Goal: Task Accomplishment & Management: Complete application form

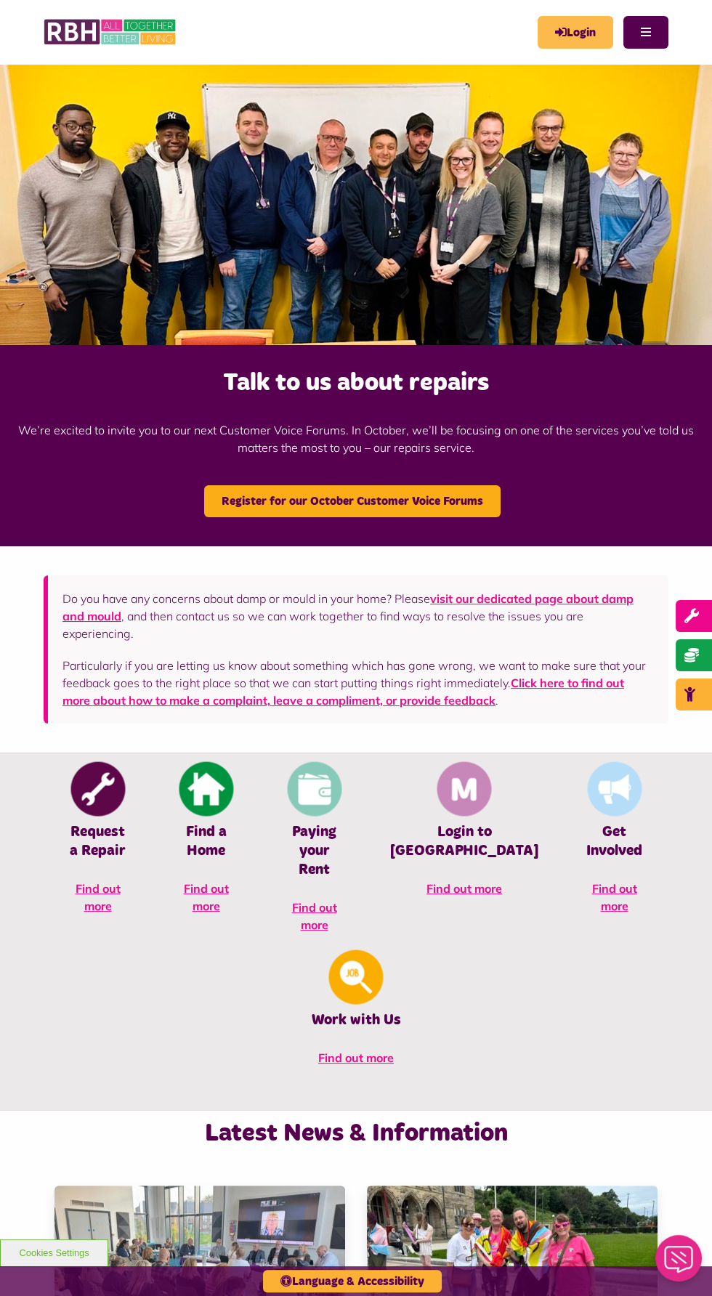
click at [0, 0] on icon "MyRBH" at bounding box center [0, 0] width 0 height 0
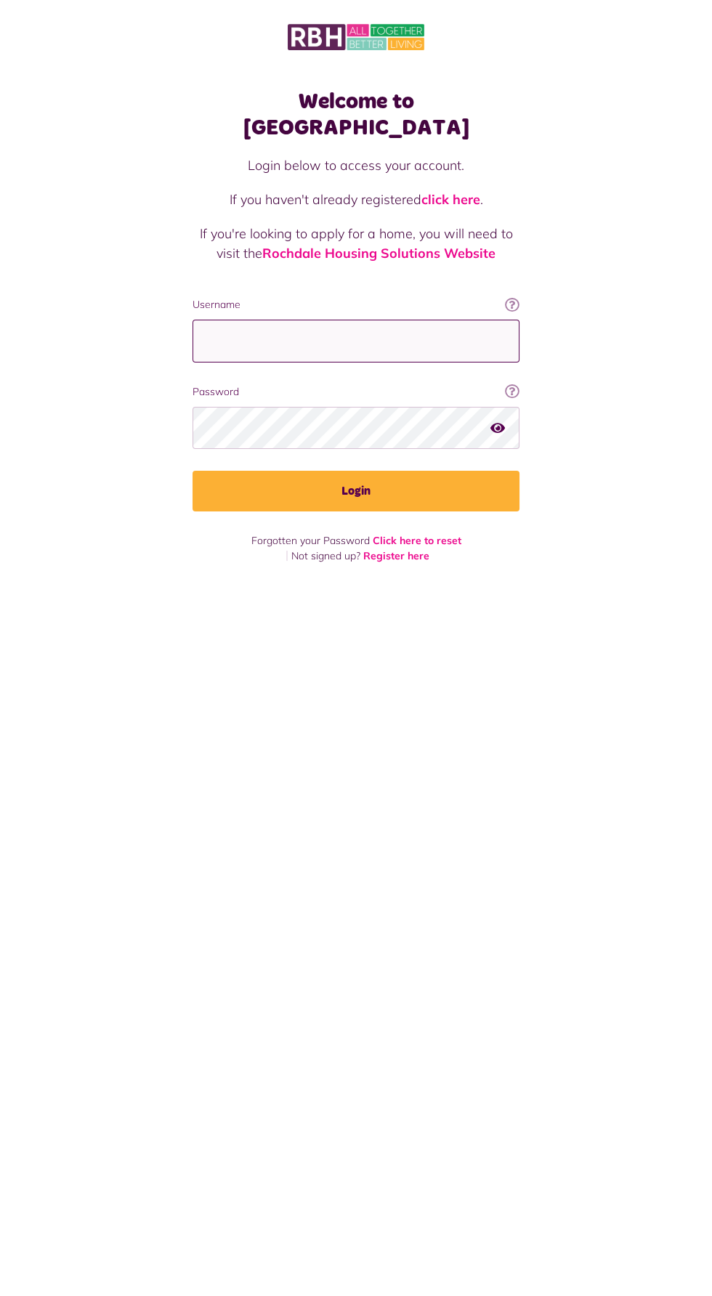
click at [377, 320] on input "Username" at bounding box center [356, 341] width 327 height 43
click at [388, 320] on input "Username" at bounding box center [356, 341] width 327 height 43
type input "*"
type input "**********"
click at [193, 471] on button "Login" at bounding box center [356, 491] width 327 height 41
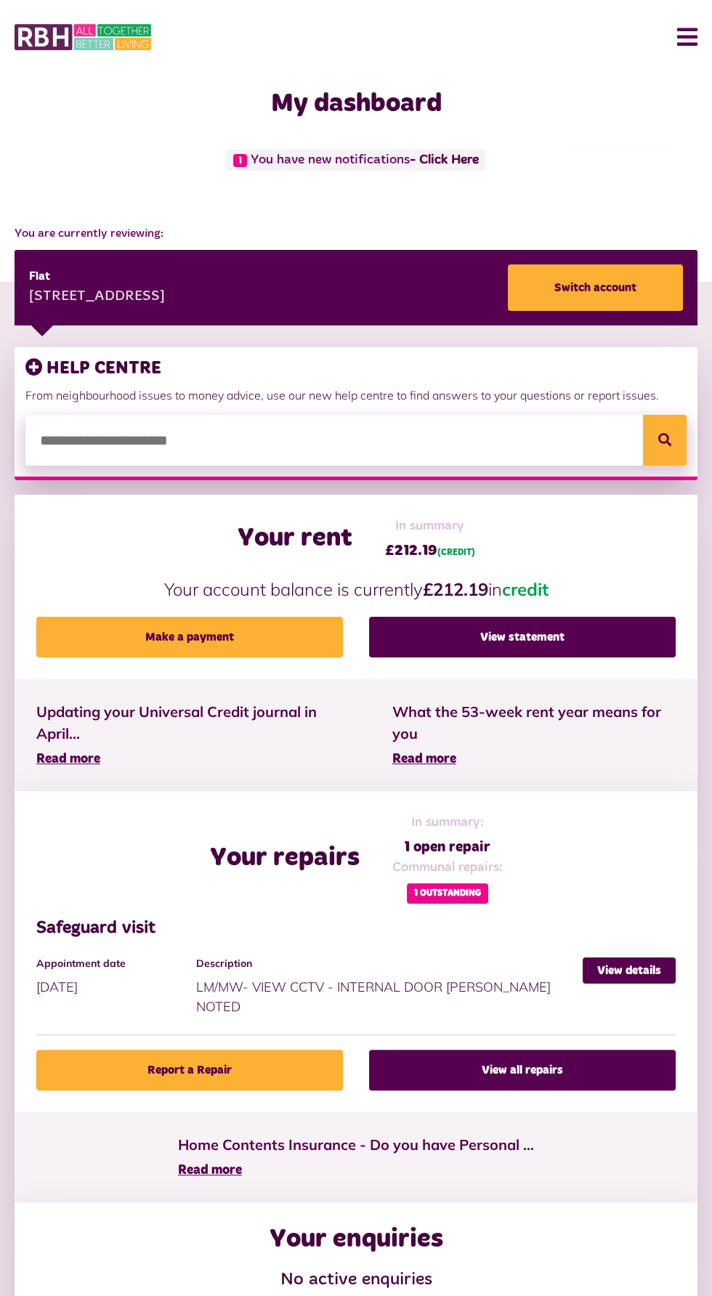
click at [683, 57] on button "Menu" at bounding box center [681, 37] width 31 height 45
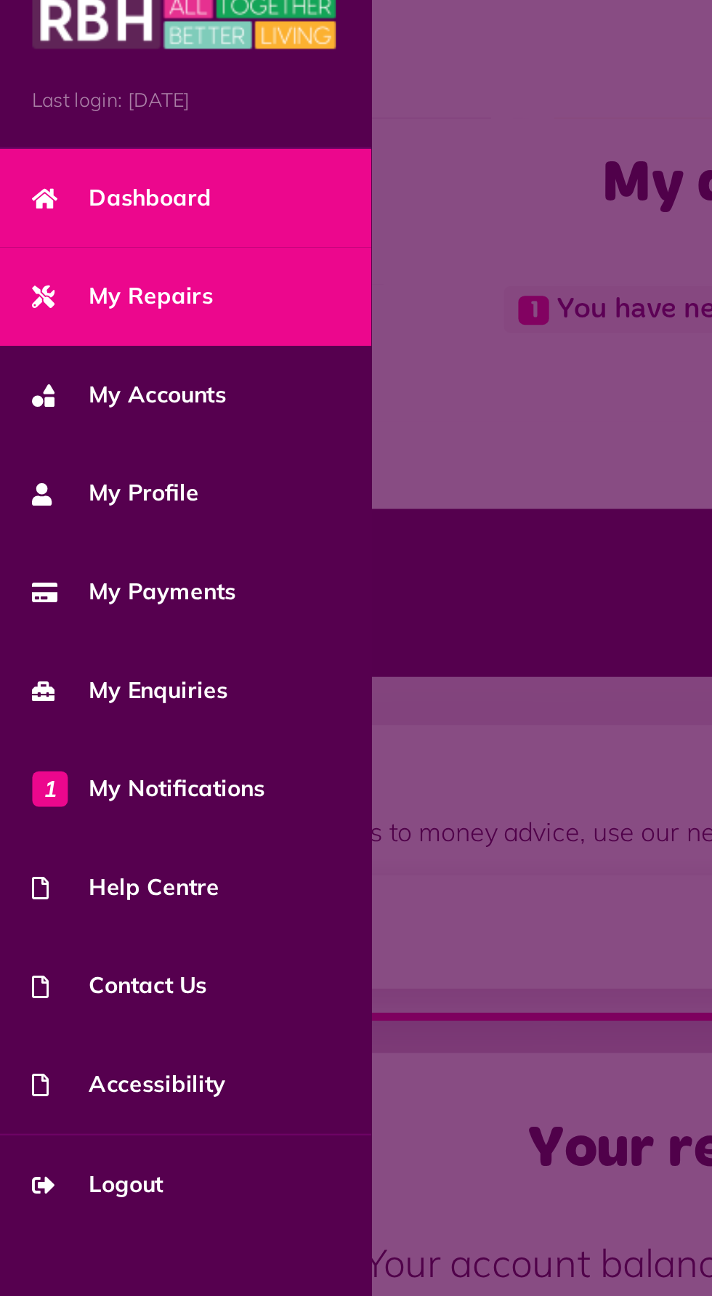
click at [65, 155] on span "My Repairs" at bounding box center [55, 154] width 81 height 15
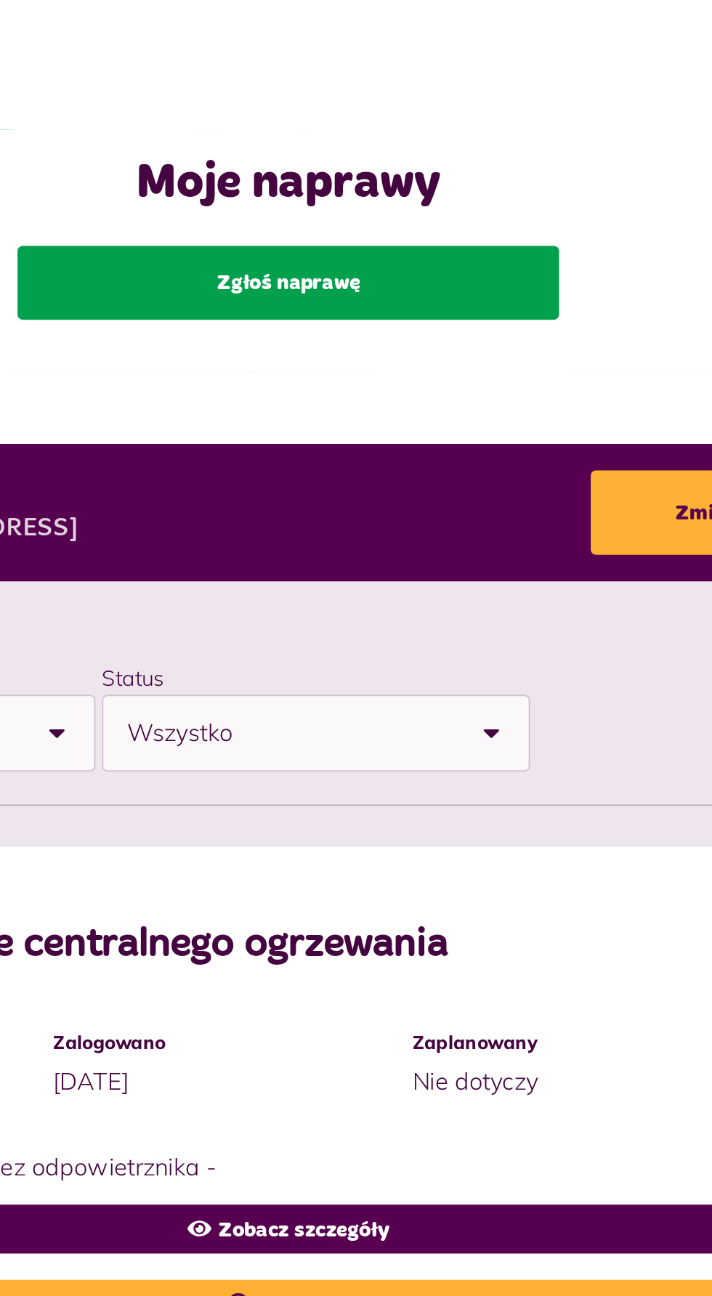
click at [425, 160] on link "Zgłoś naprawę" at bounding box center [356, 158] width 298 height 41
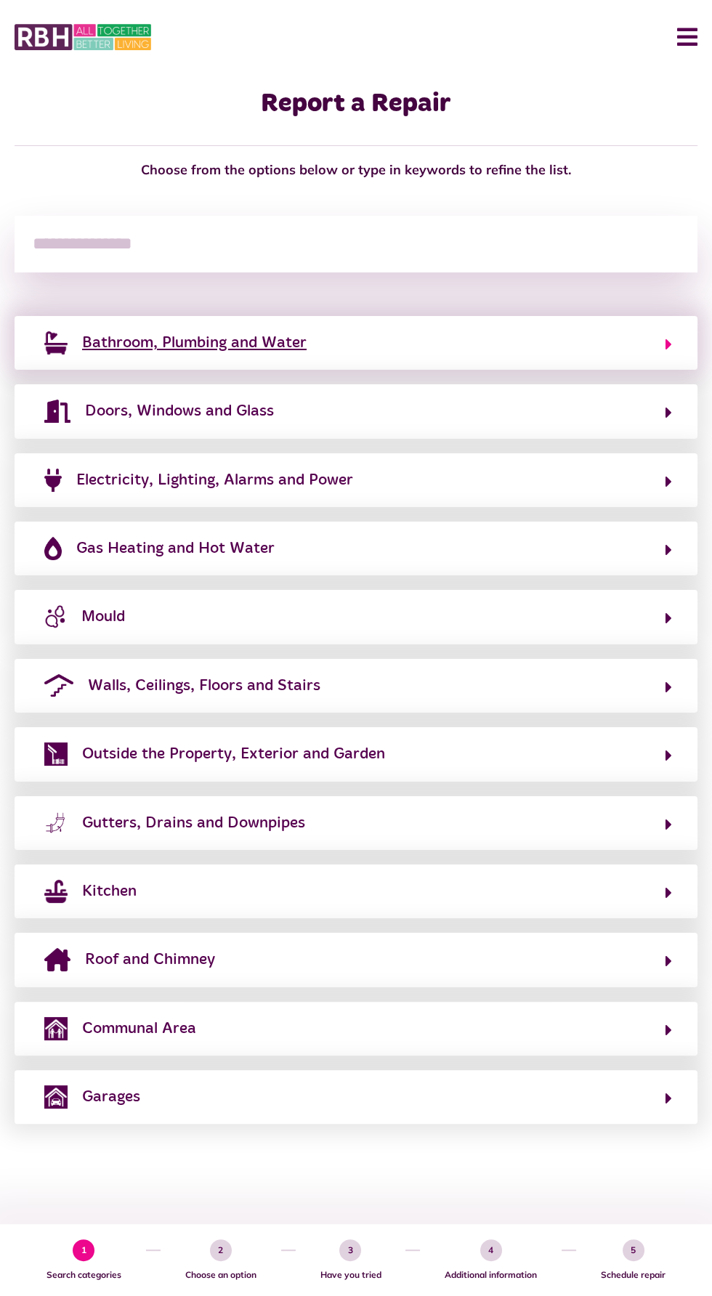
click at [668, 344] on icon "button" at bounding box center [669, 344] width 7 height 17
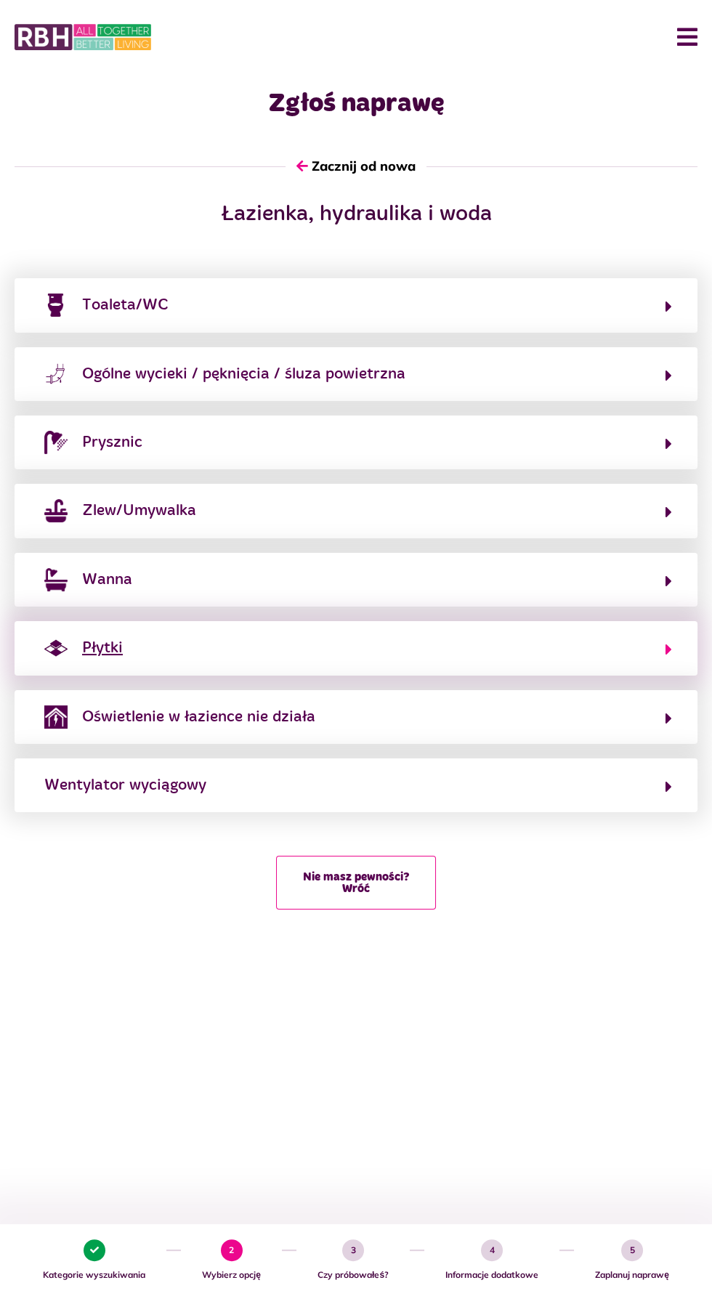
click at [532, 649] on button "Płytki" at bounding box center [356, 648] width 632 height 25
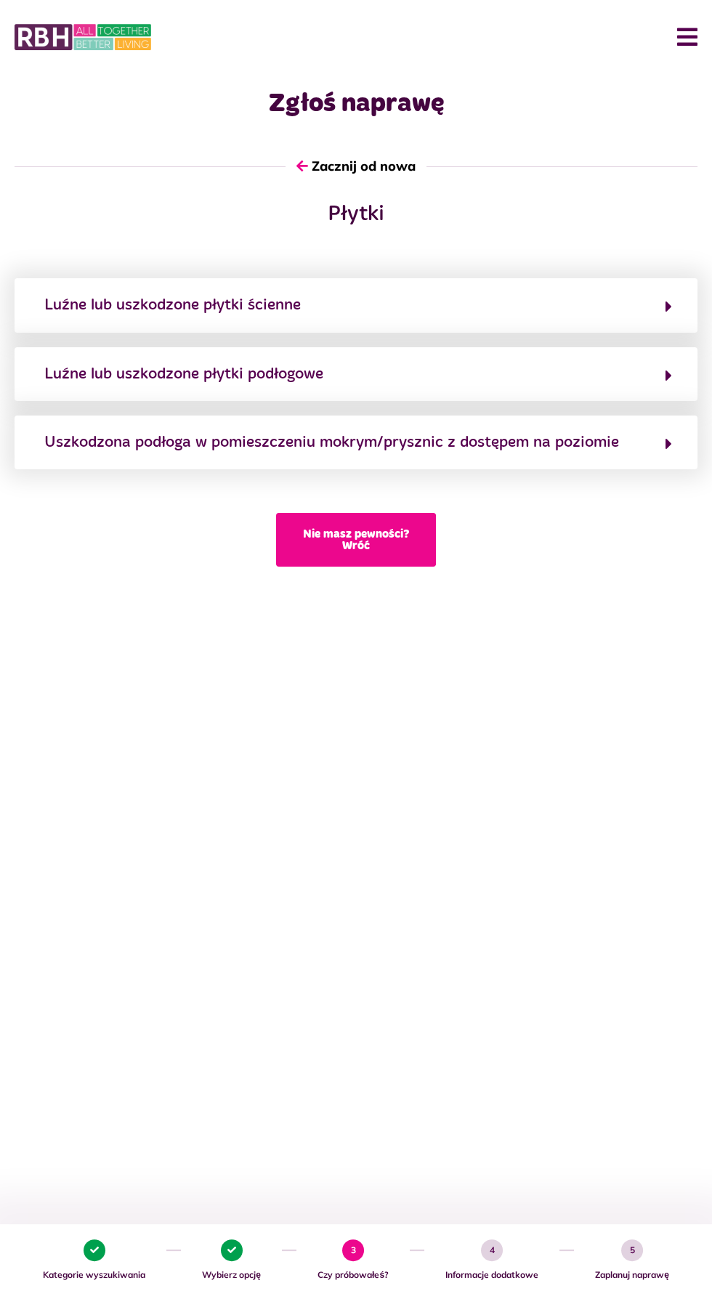
click at [375, 533] on font "Nie masz pewności? Wróć" at bounding box center [356, 539] width 107 height 23
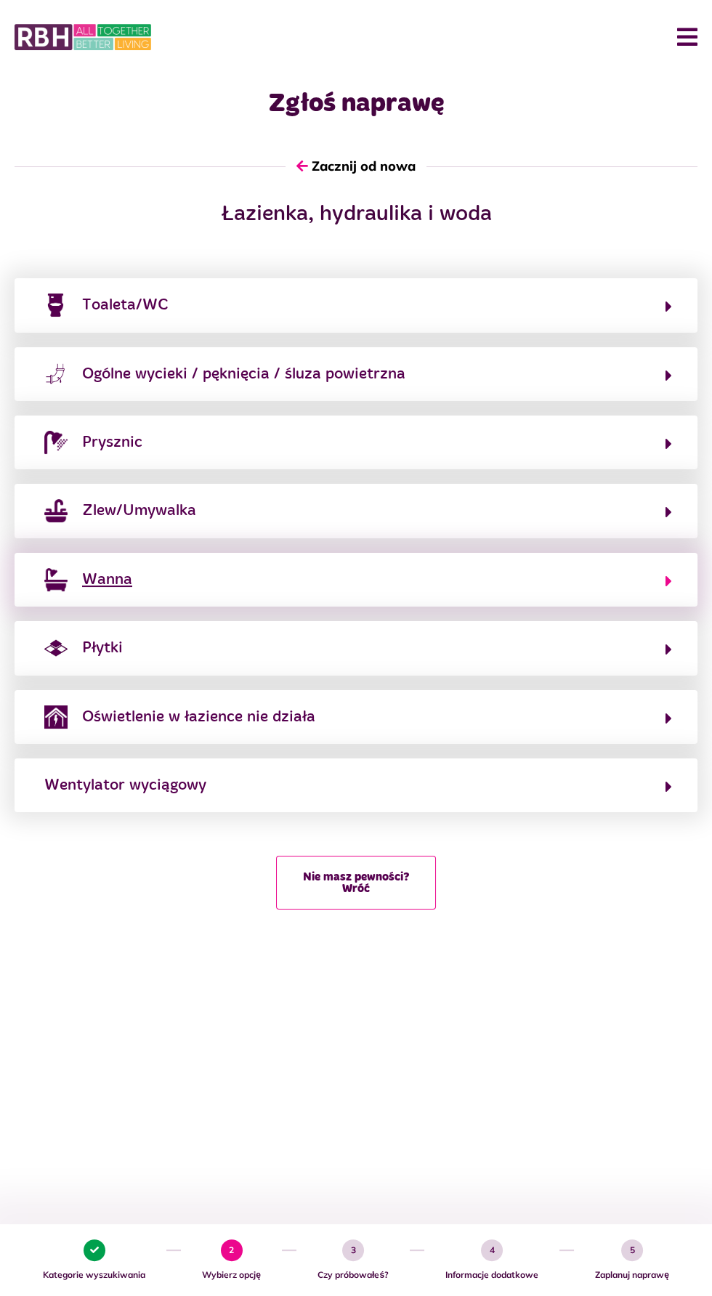
click at [517, 588] on button "Wanna" at bounding box center [356, 579] width 632 height 25
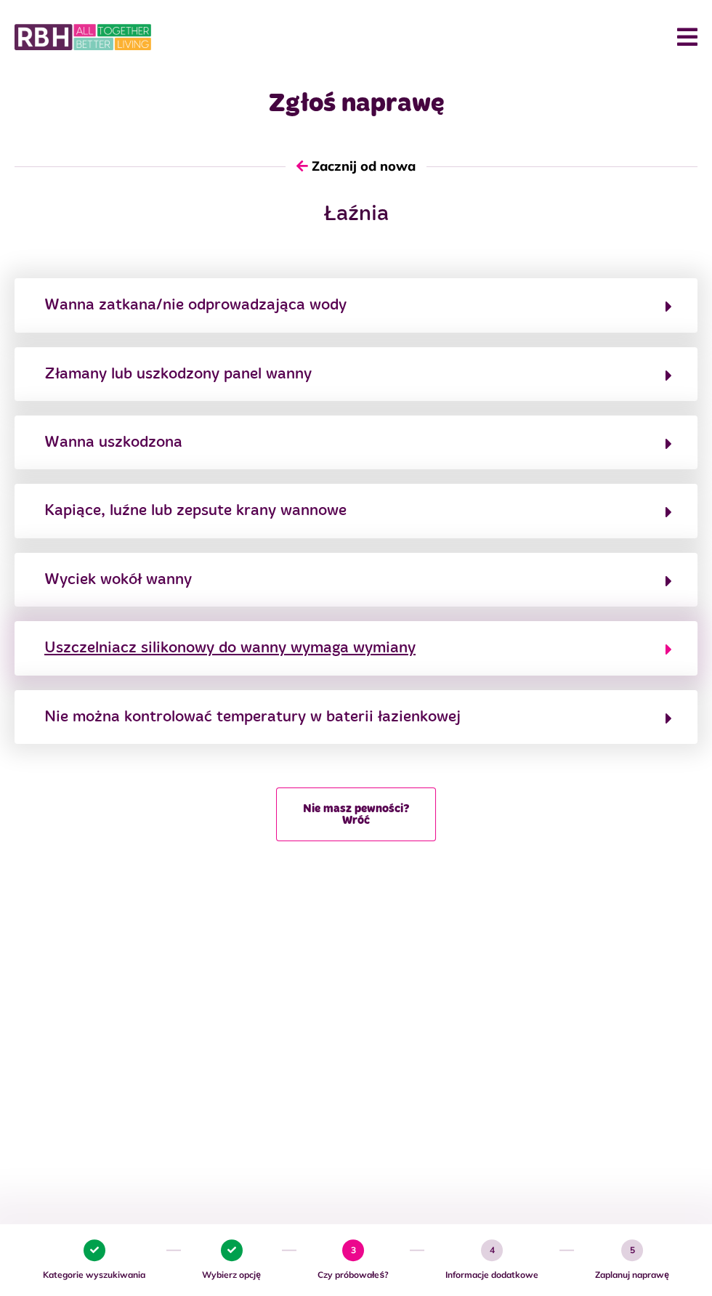
click at [472, 660] on button "Uszczelniacz silikonowy do wanny wymaga wymiany" at bounding box center [356, 648] width 632 height 25
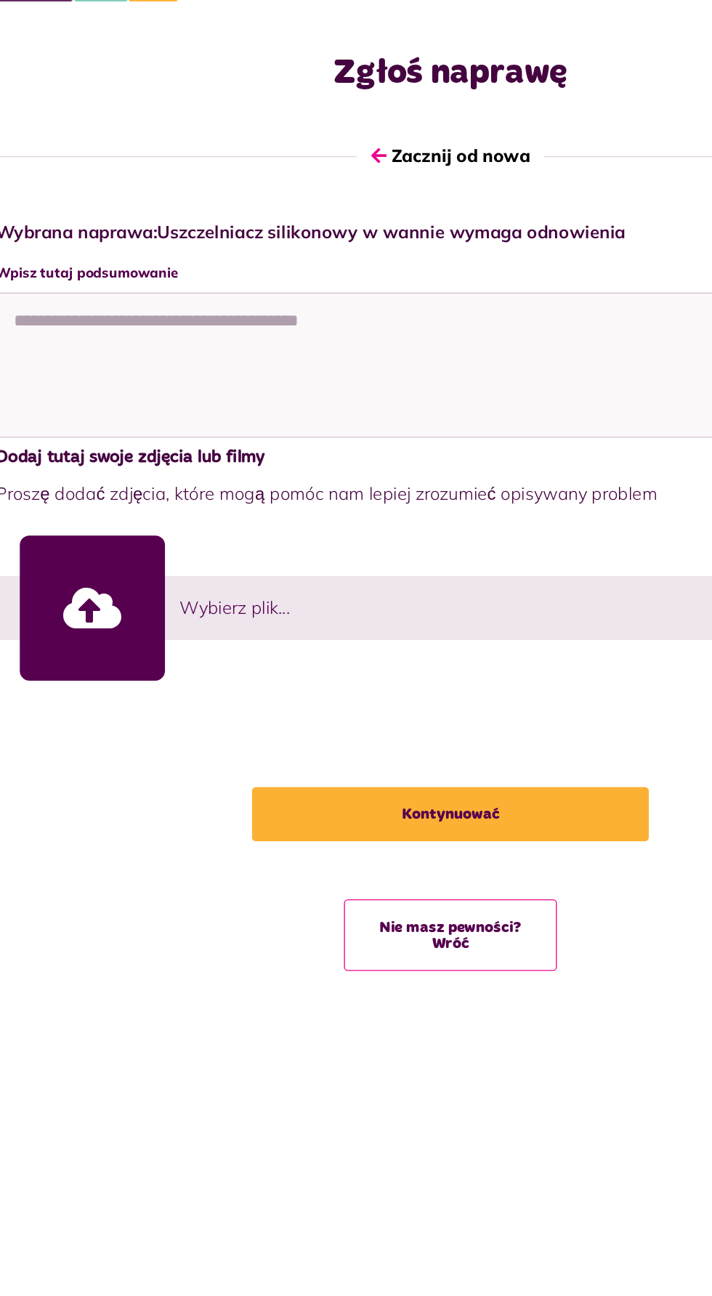
click at [94, 514] on link at bounding box center [87, 505] width 109 height 109
click at [105, 491] on link at bounding box center [87, 505] width 109 height 109
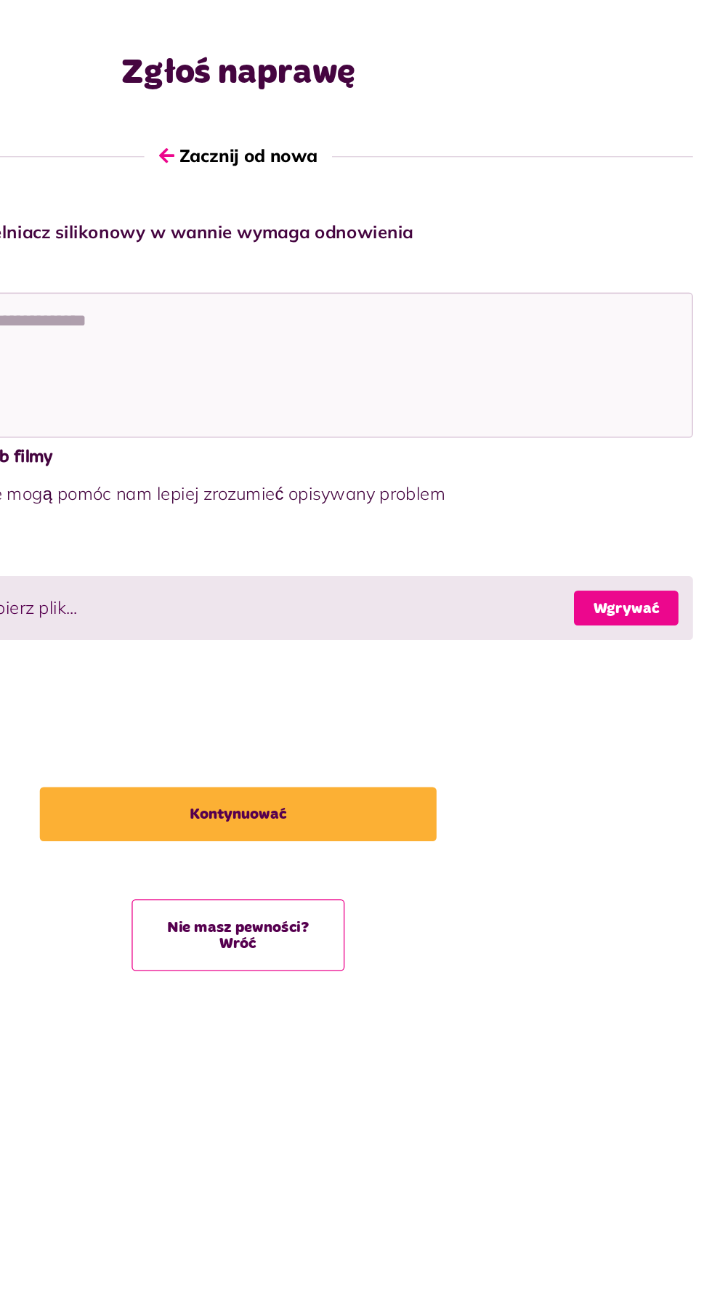
click at [663, 495] on link "Wgrywać" at bounding box center [647, 506] width 78 height 26
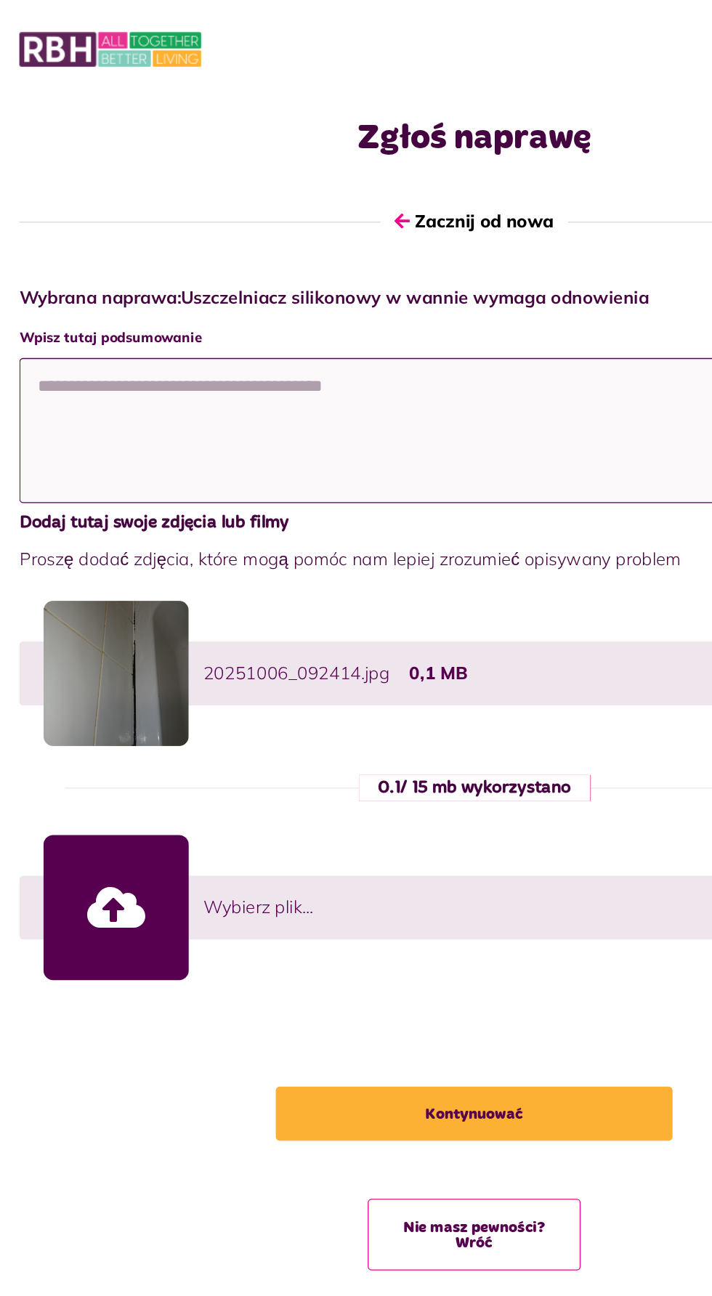
paste textarea "**********"
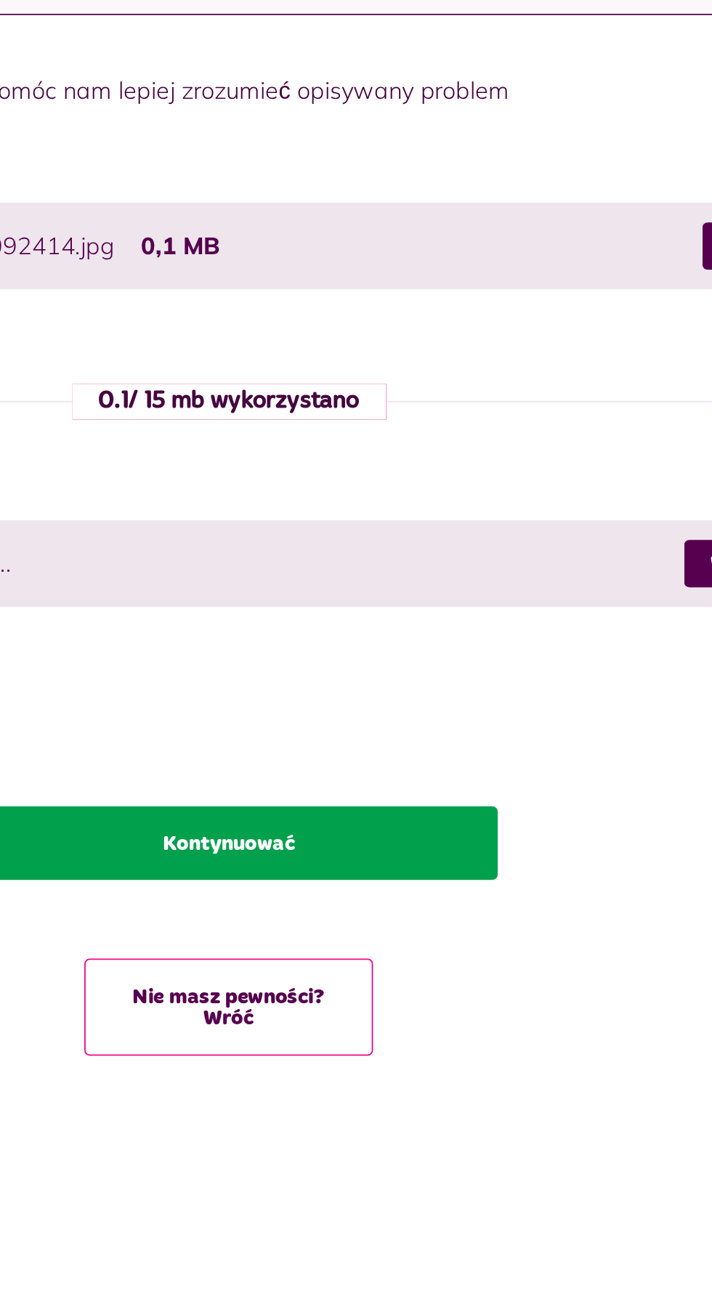
type textarea "**********"
click at [416, 837] on button "Kontynuować" at bounding box center [356, 836] width 298 height 41
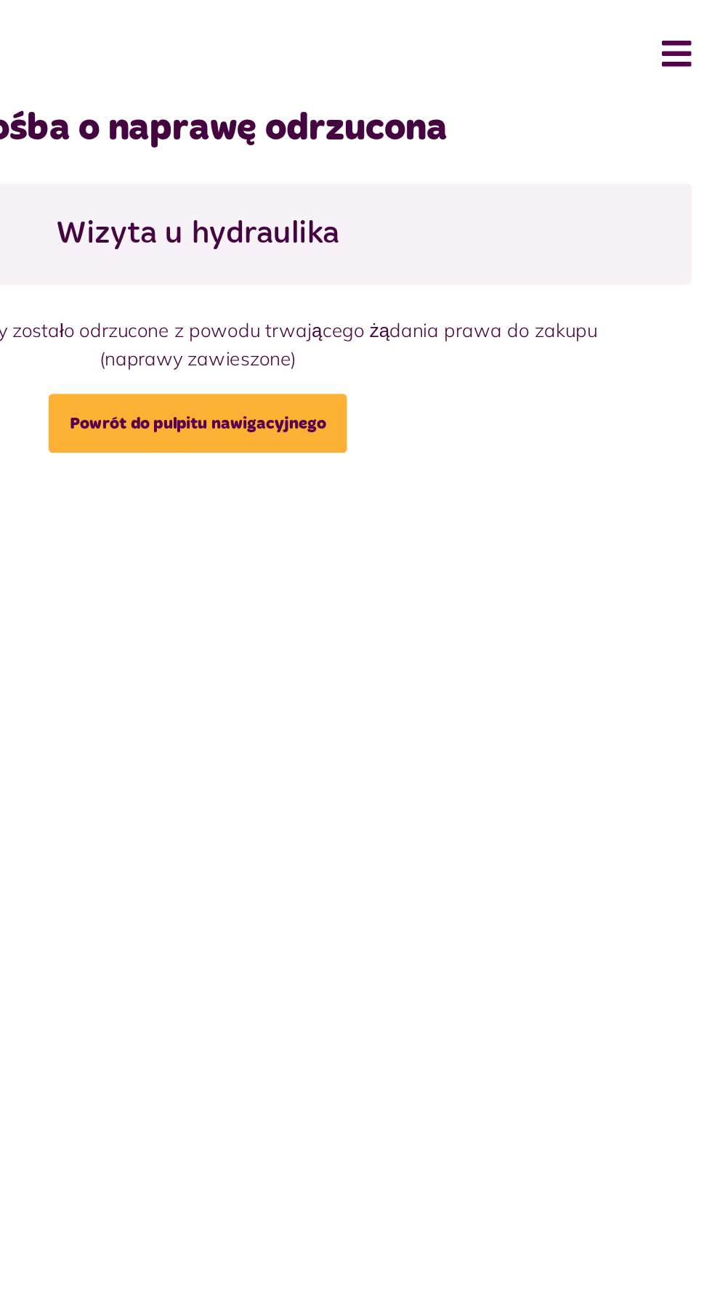
click at [695, 39] on button "Menu" at bounding box center [681, 37] width 31 height 45
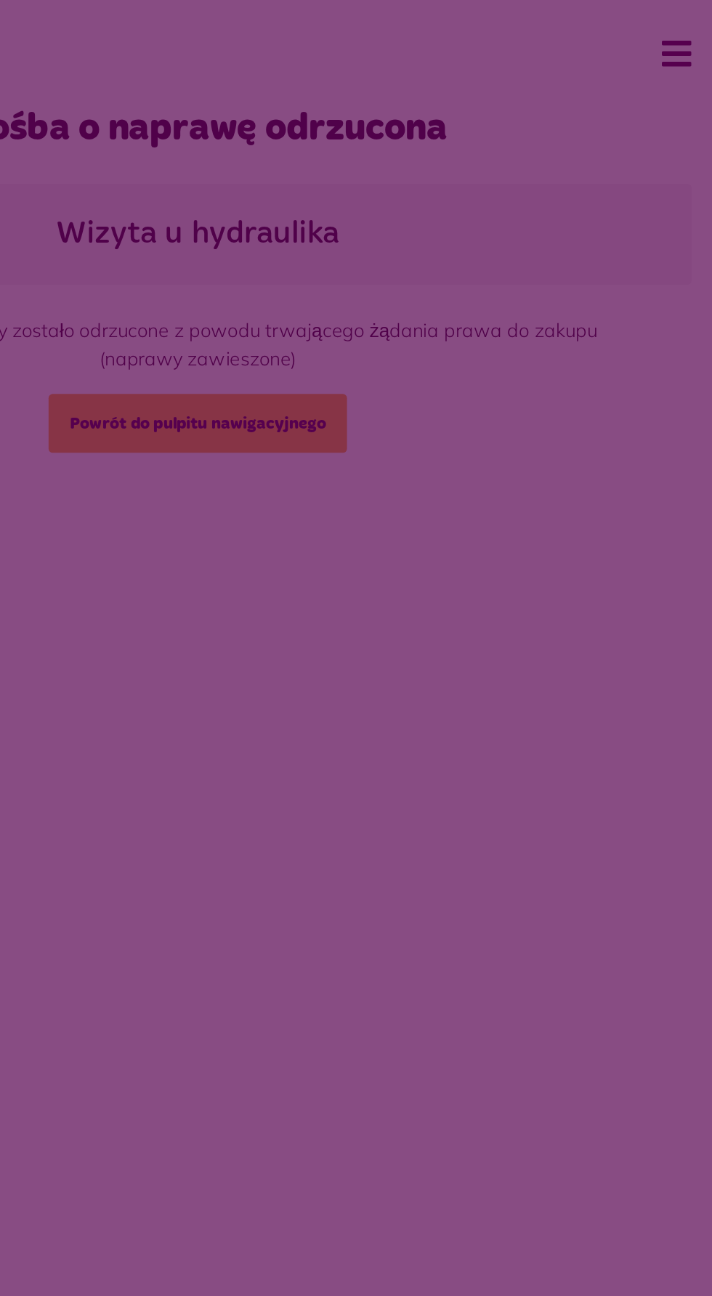
click at [514, 601] on span at bounding box center [356, 648] width 712 height 1296
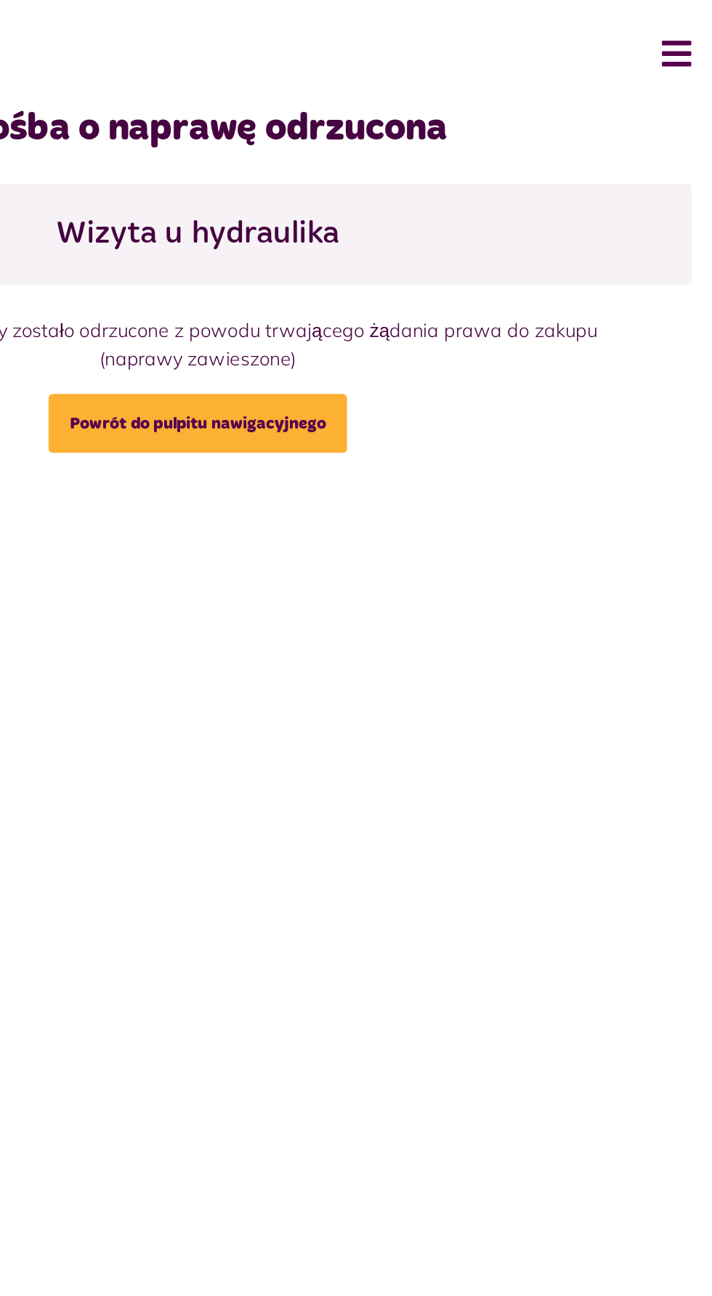
click at [675, 44] on button "Menu" at bounding box center [681, 37] width 31 height 45
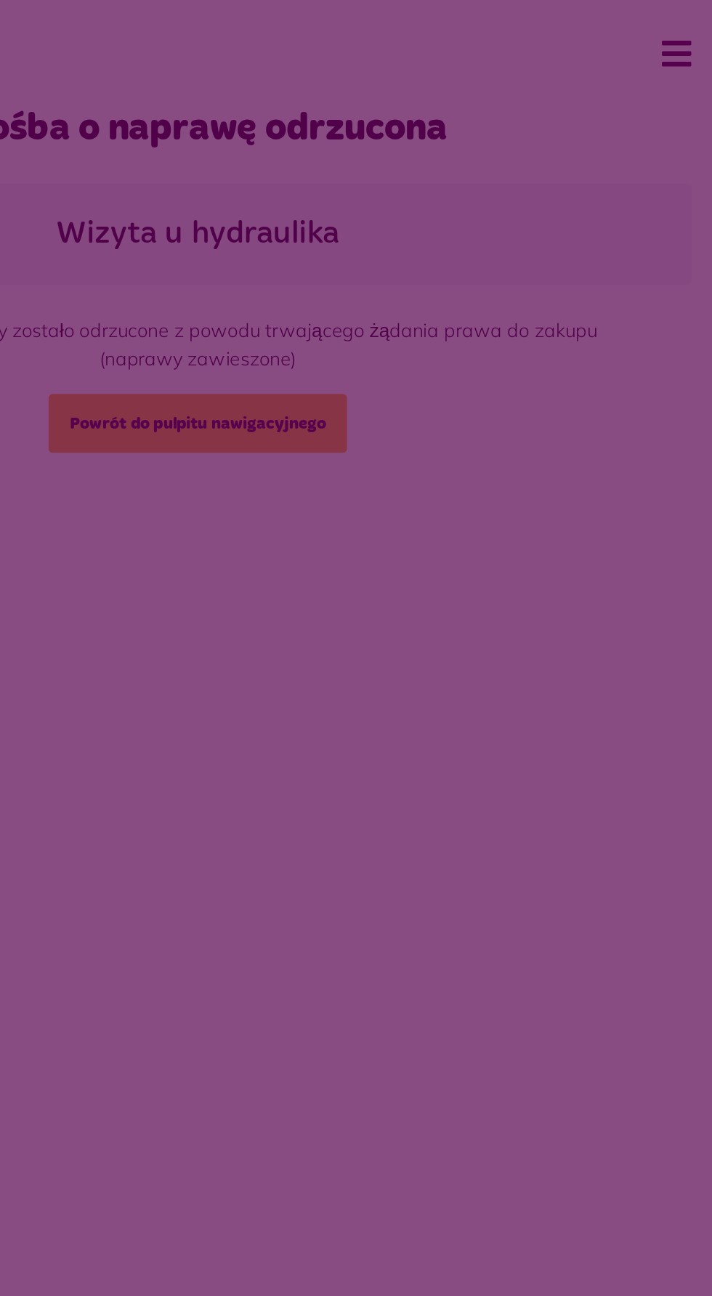
click at [490, 574] on span at bounding box center [356, 648] width 712 height 1296
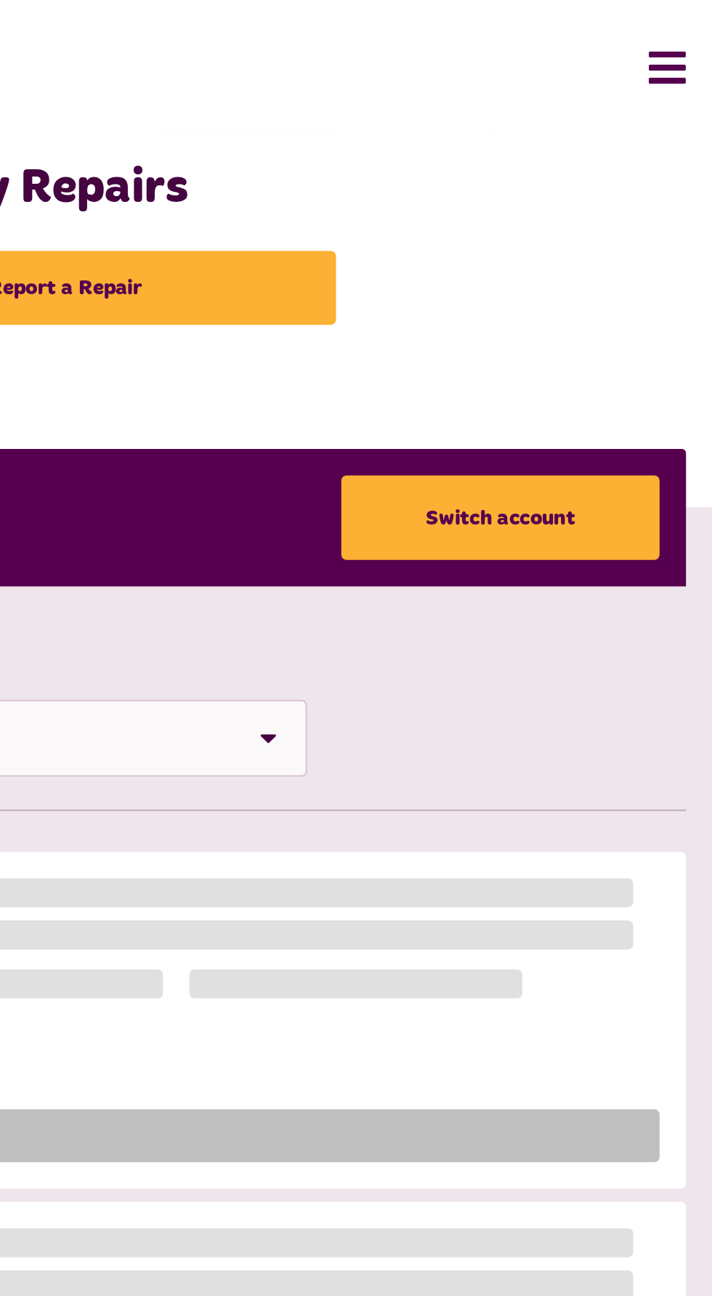
click at [688, 28] on button "Menu" at bounding box center [681, 37] width 31 height 45
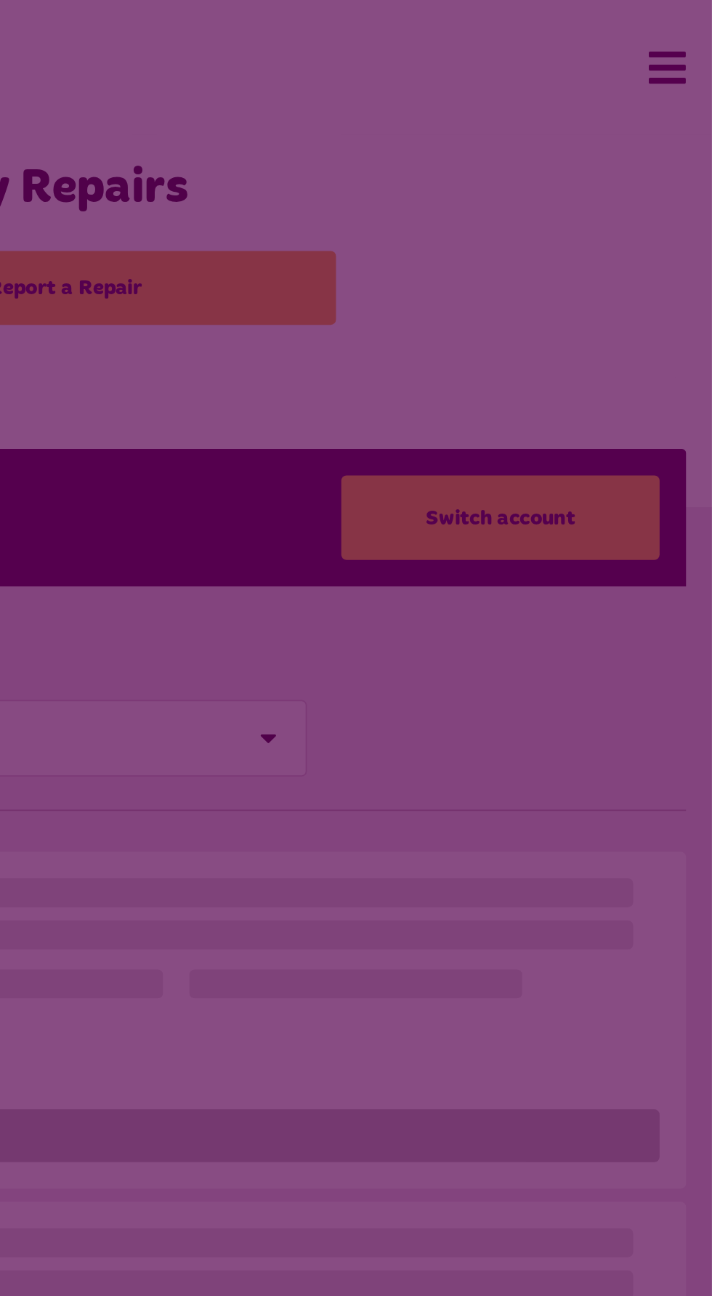
click at [686, 35] on span at bounding box center [356, 648] width 712 height 1296
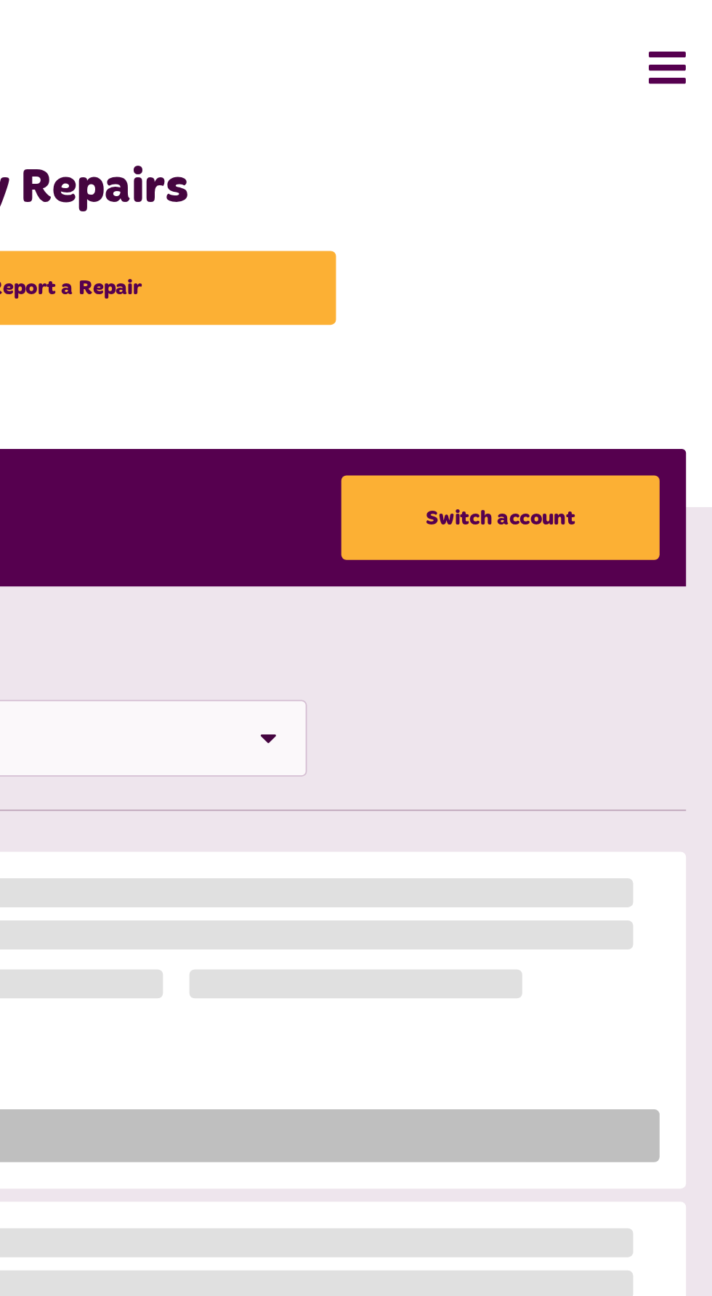
click at [672, 49] on button "Menu" at bounding box center [681, 37] width 31 height 45
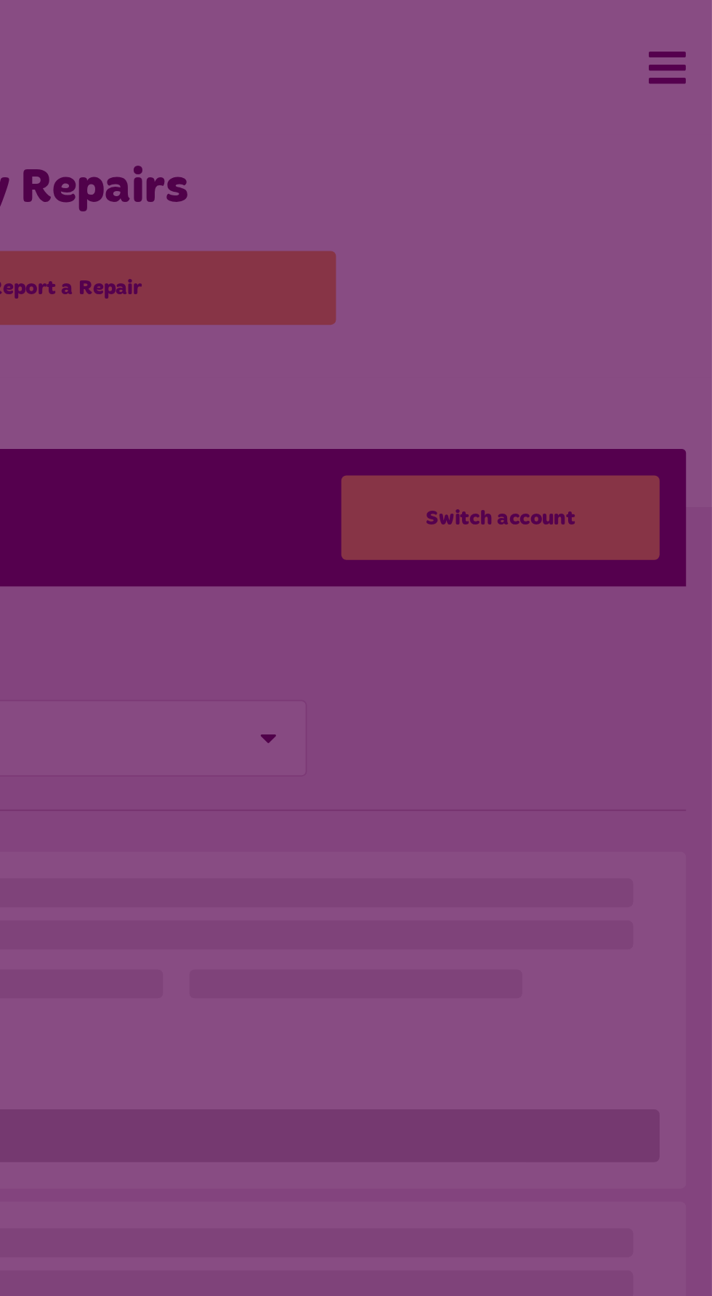
click at [690, 28] on span at bounding box center [356, 648] width 712 height 1296
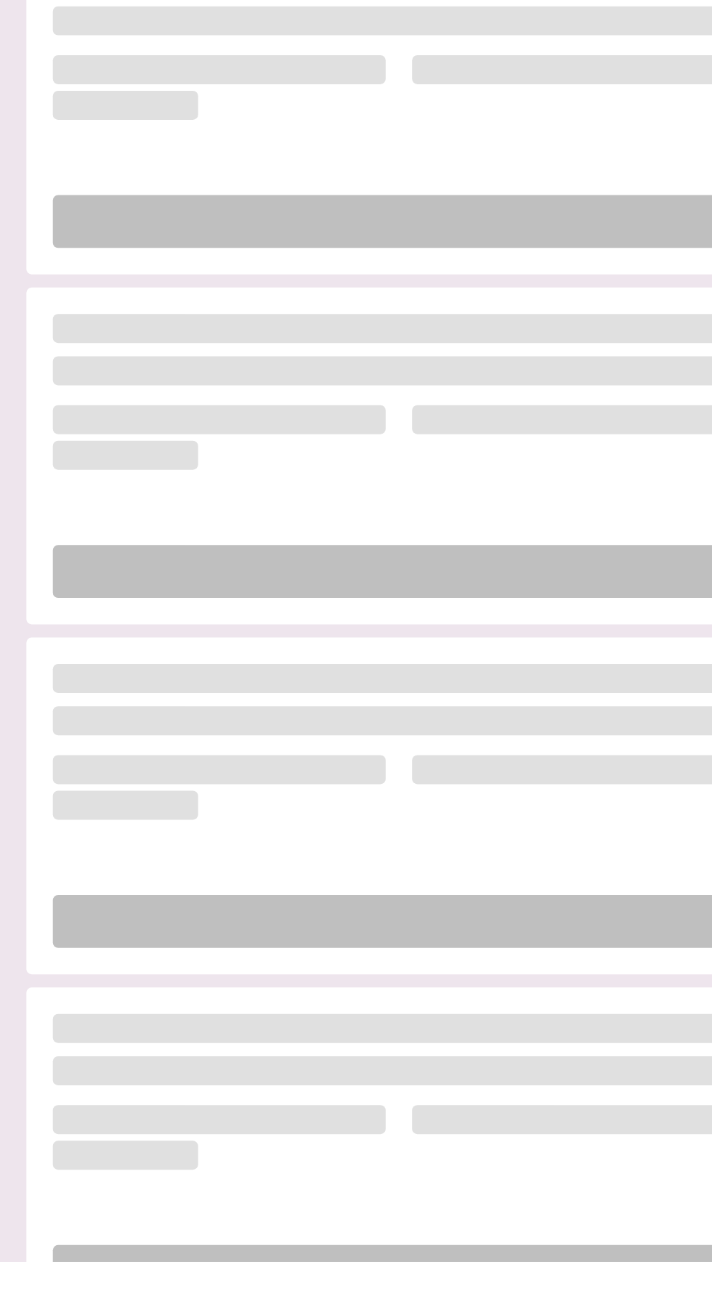
scroll to position [328, 0]
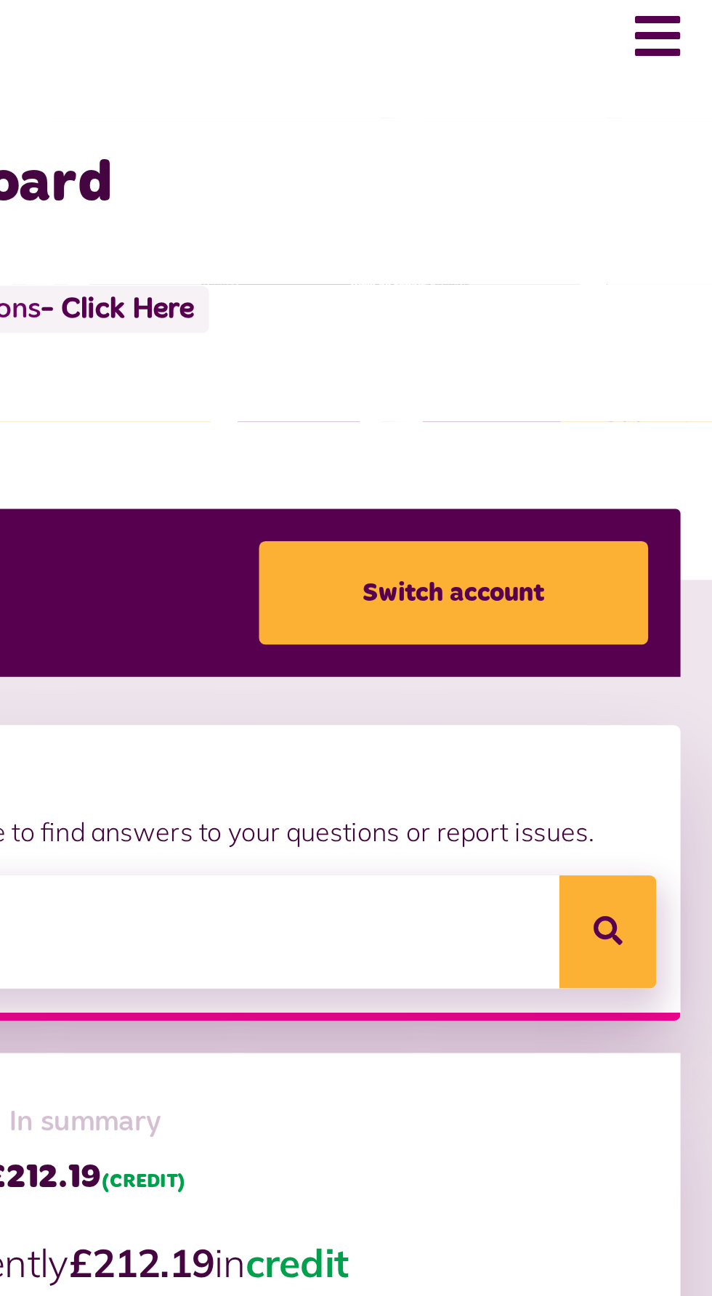
click at [689, 33] on button "Menu" at bounding box center [681, 37] width 31 height 45
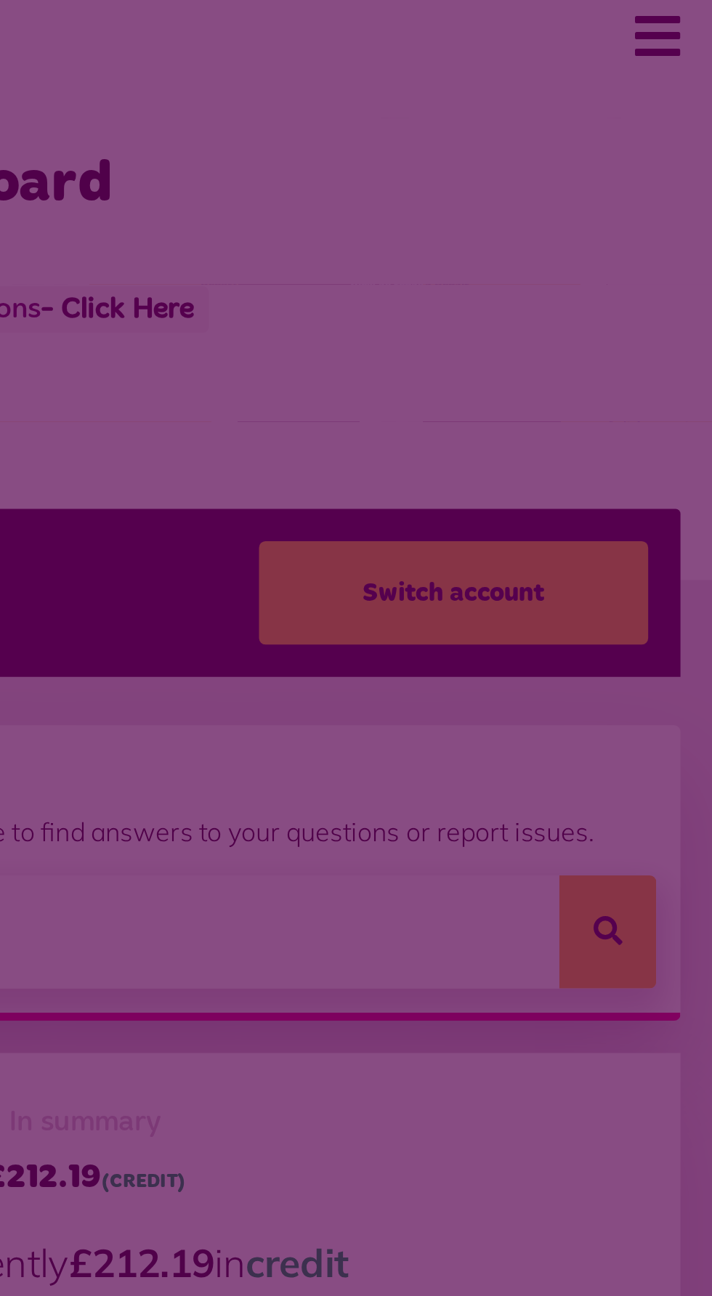
click at [691, 41] on span at bounding box center [356, 648] width 712 height 1296
